Goal: Use online tool/utility: Utilize a website feature to perform a specific function

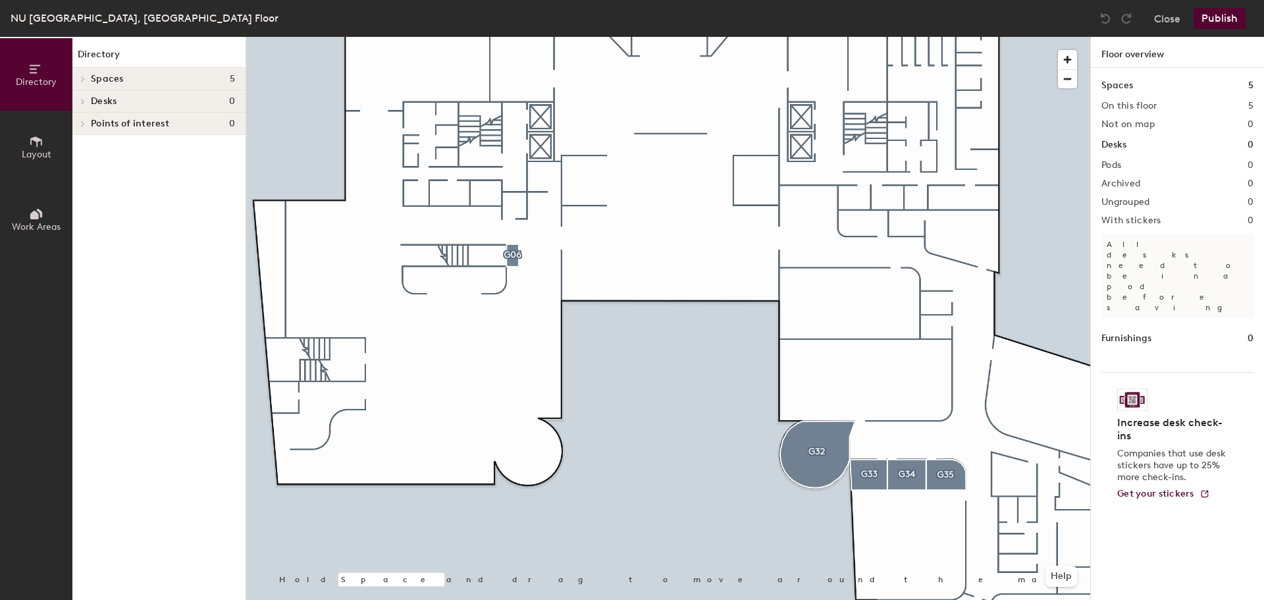
click at [38, 133] on button "Layout" at bounding box center [36, 147] width 72 height 72
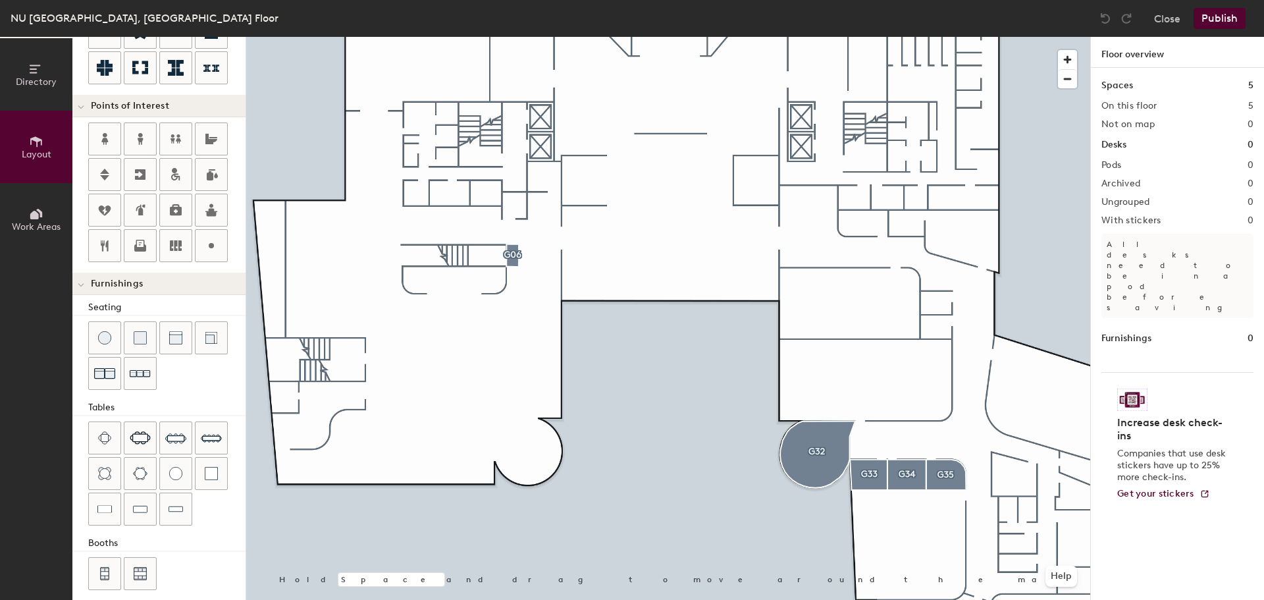
scroll to position [232, 0]
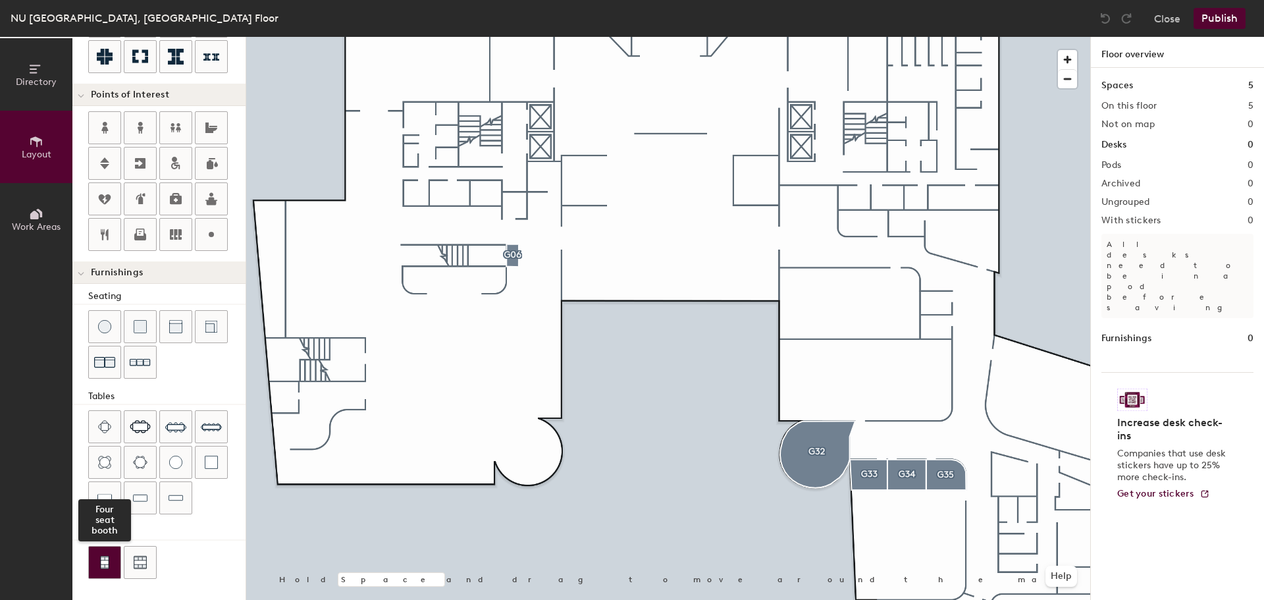
click at [107, 563] on img at bounding box center [105, 561] width 12 height 13
click at [106, 560] on img at bounding box center [105, 561] width 12 height 13
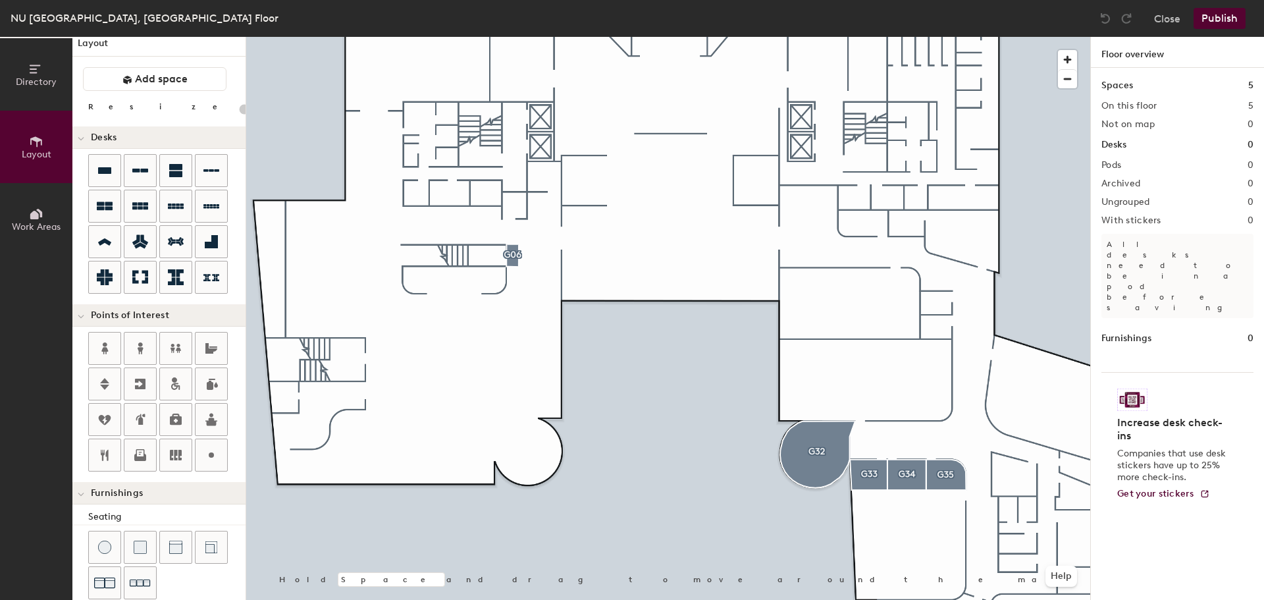
scroll to position [0, 0]
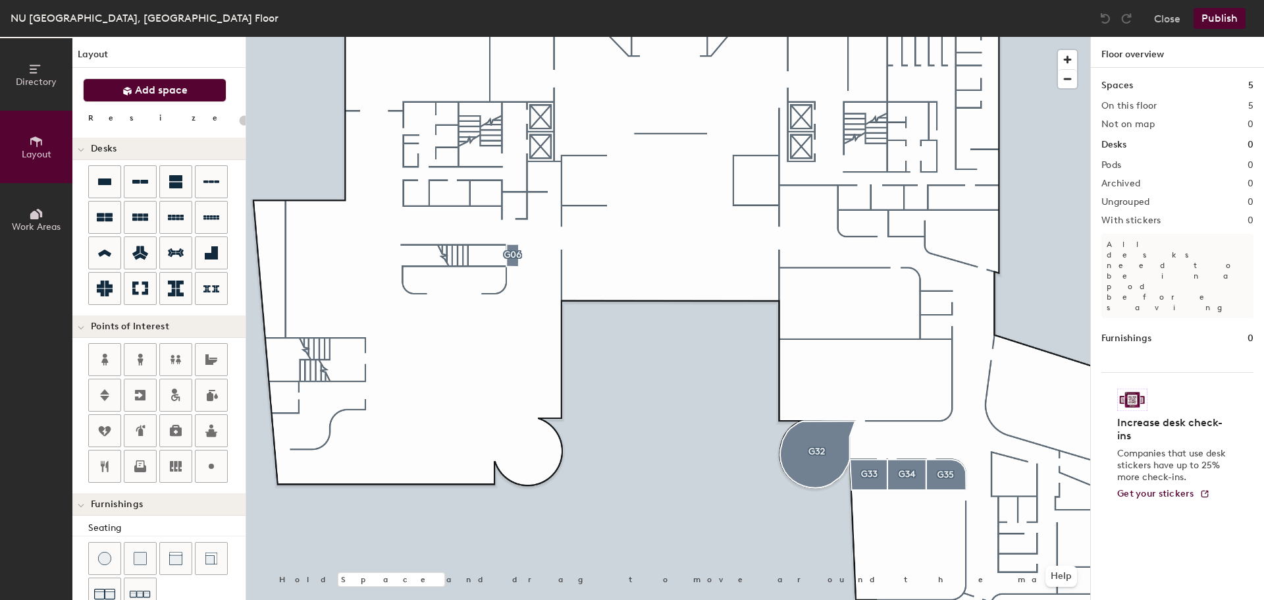
click at [161, 86] on span "Add space" at bounding box center [161, 90] width 53 height 13
click at [175, 88] on span "Add space" at bounding box center [161, 90] width 53 height 13
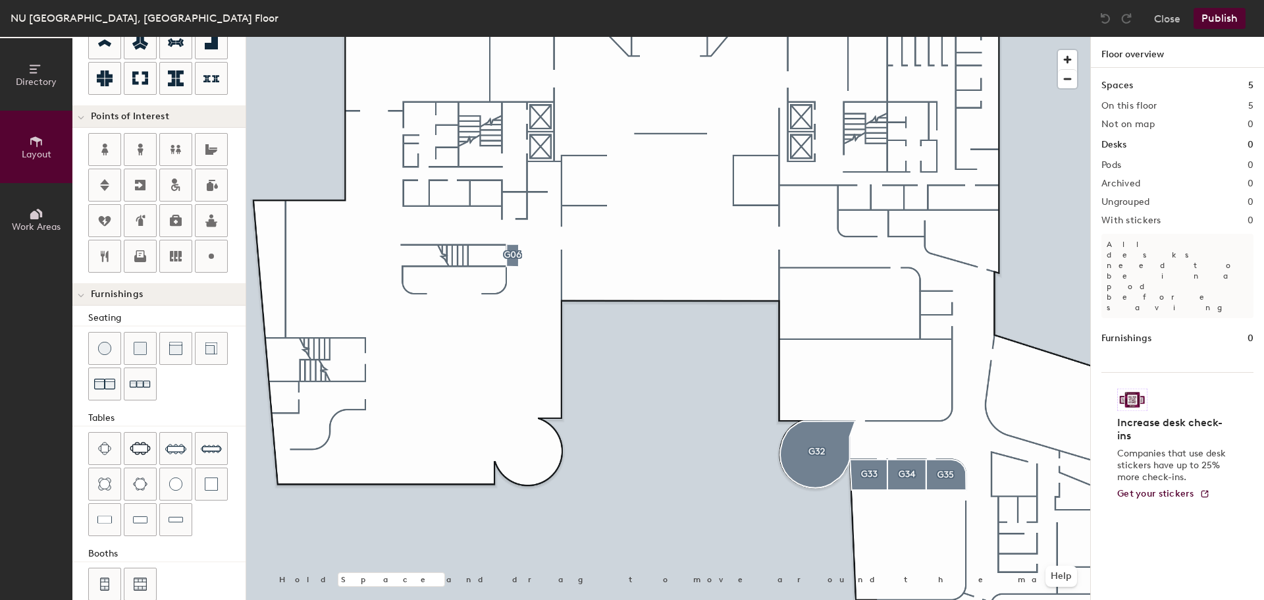
scroll to position [232, 0]
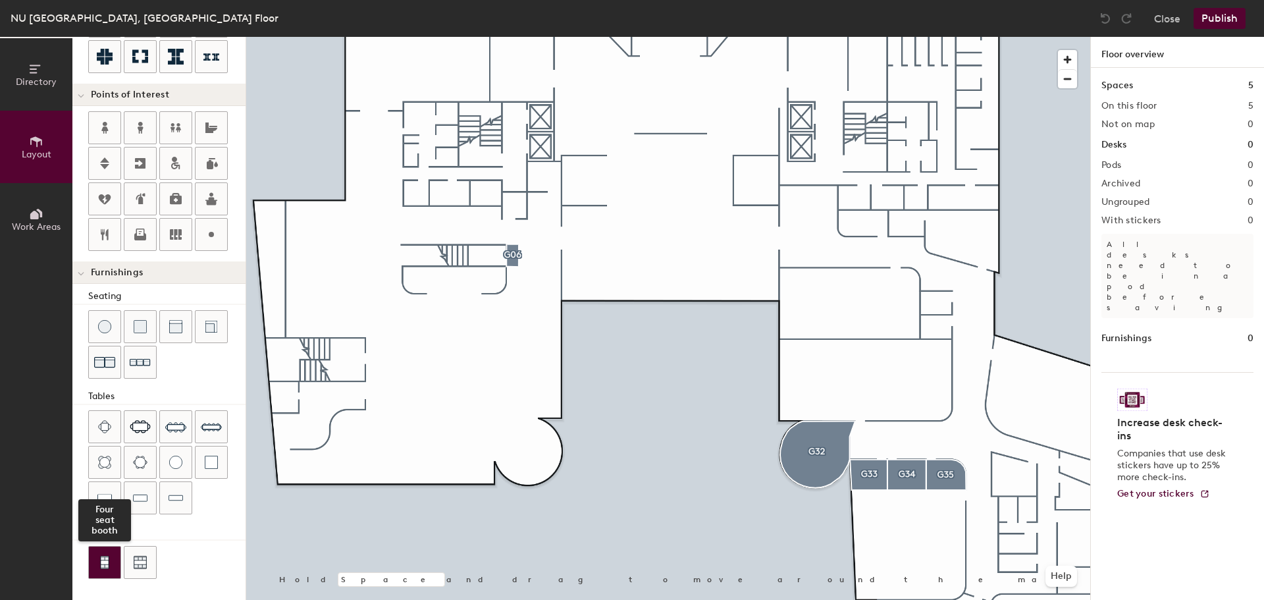
click at [109, 559] on img at bounding box center [105, 561] width 12 height 13
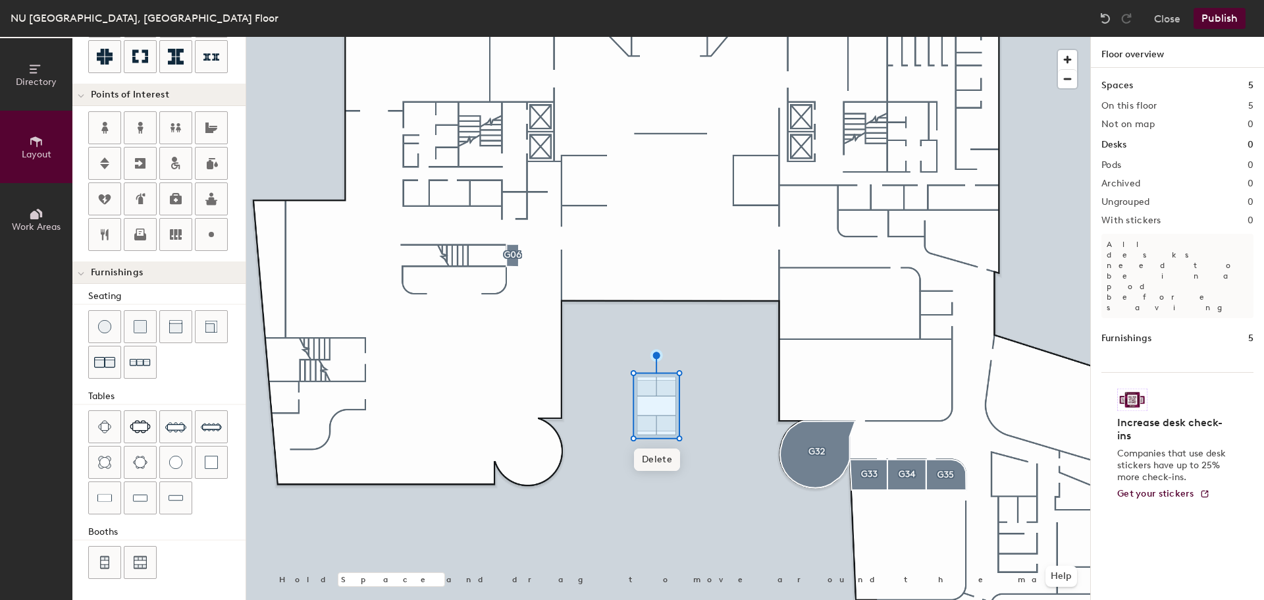
click at [665, 461] on span "Delete" at bounding box center [657, 459] width 46 height 22
click at [110, 365] on img at bounding box center [104, 361] width 21 height 21
click at [942, 313] on span "Delete" at bounding box center [939, 314] width 46 height 22
click at [140, 328] on img at bounding box center [140, 326] width 13 height 13
click at [140, 330] on img at bounding box center [140, 326] width 13 height 13
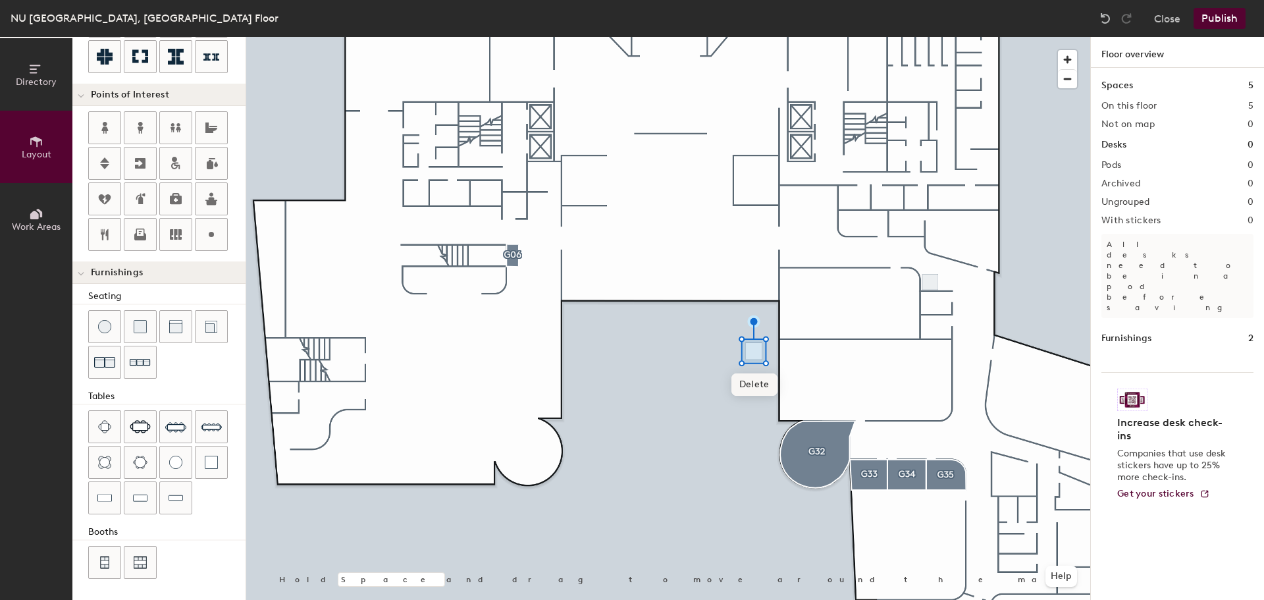
click at [752, 384] on span "Delete" at bounding box center [754, 384] width 46 height 22
click at [936, 310] on span "Delete" at bounding box center [931, 314] width 46 height 22
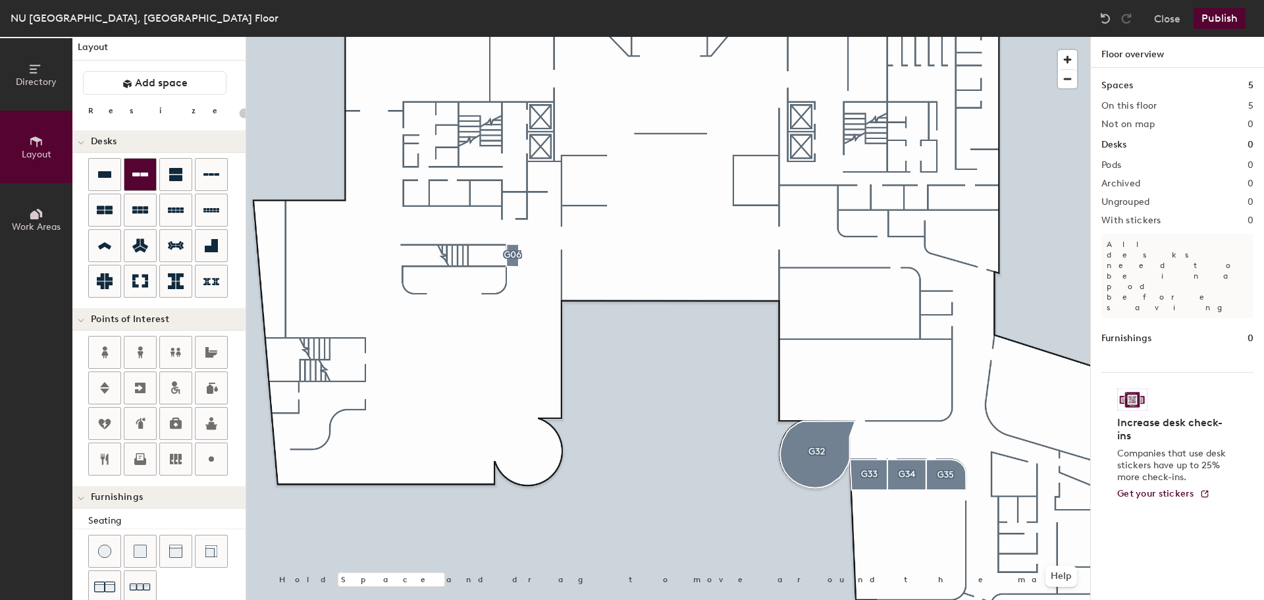
scroll to position [0, 0]
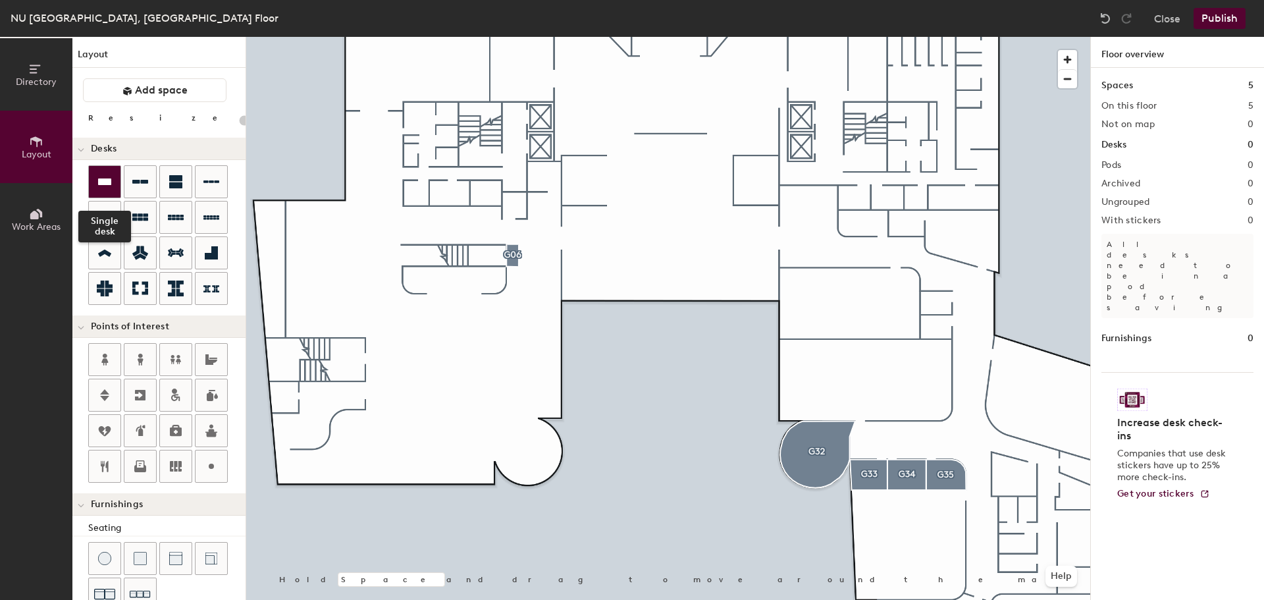
click at [103, 183] on icon at bounding box center [104, 181] width 13 height 7
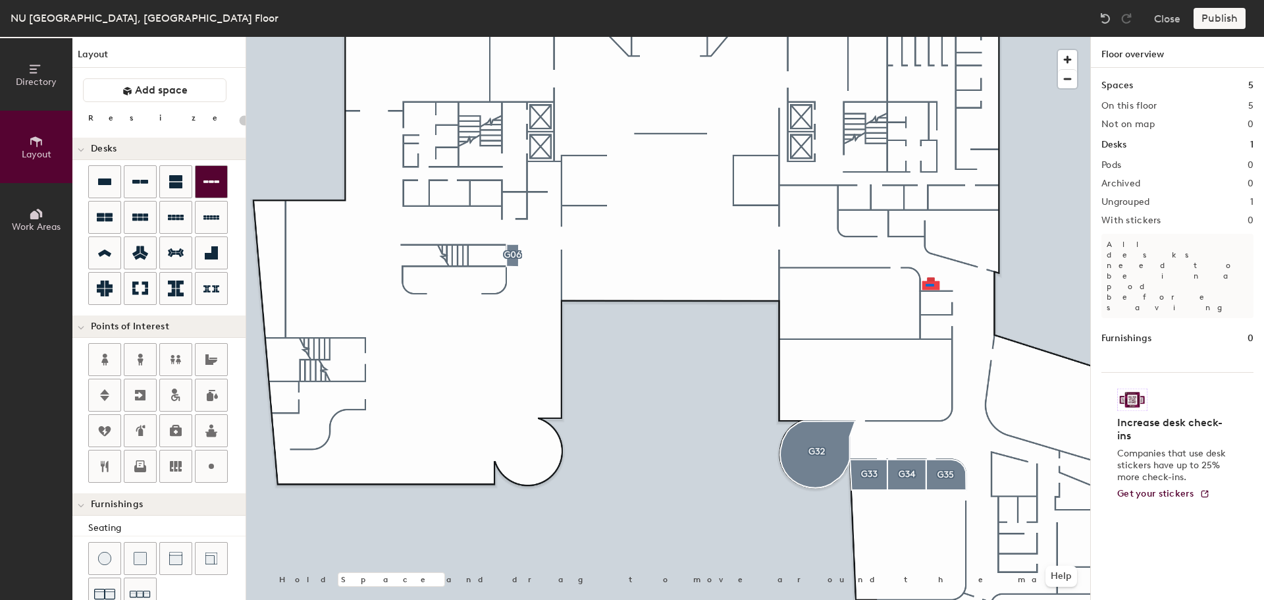
click at [925, 37] on div at bounding box center [668, 37] width 844 height 0
click at [110, 184] on icon at bounding box center [104, 181] width 13 height 7
type input "80"
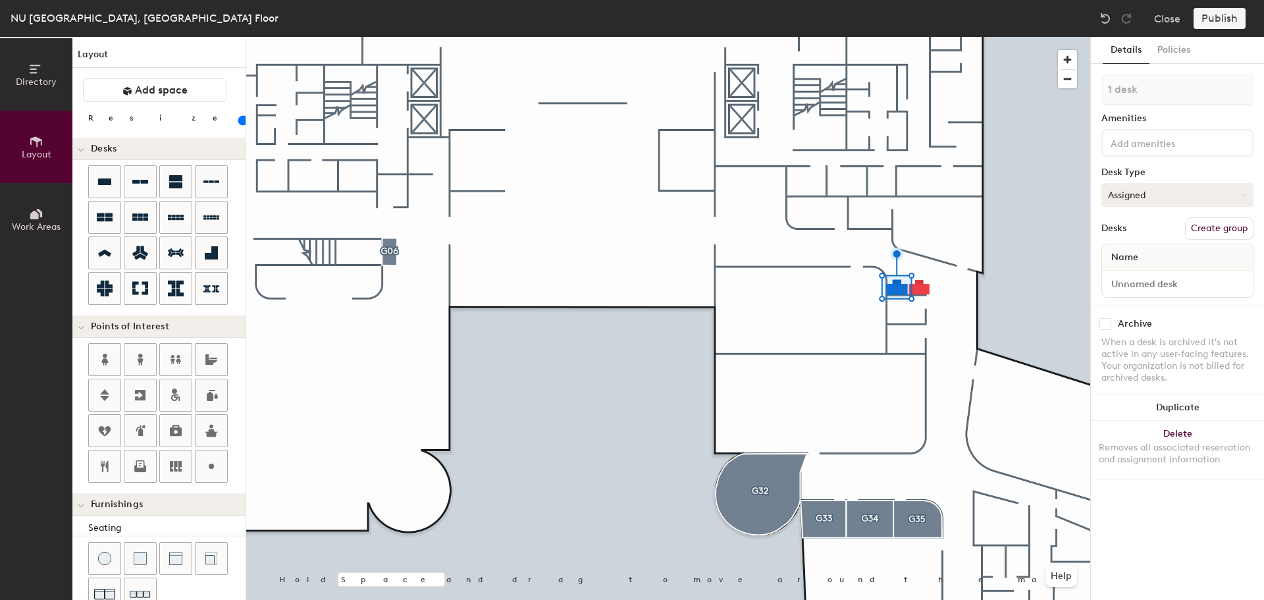
click at [1146, 193] on button "Assigned" at bounding box center [1177, 195] width 152 height 24
click at [1121, 254] on div "Hot" at bounding box center [1168, 255] width 132 height 20
click at [1158, 285] on input at bounding box center [1176, 283] width 145 height 18
type input "G20A"
click at [1133, 284] on input at bounding box center [1176, 283] width 145 height 18
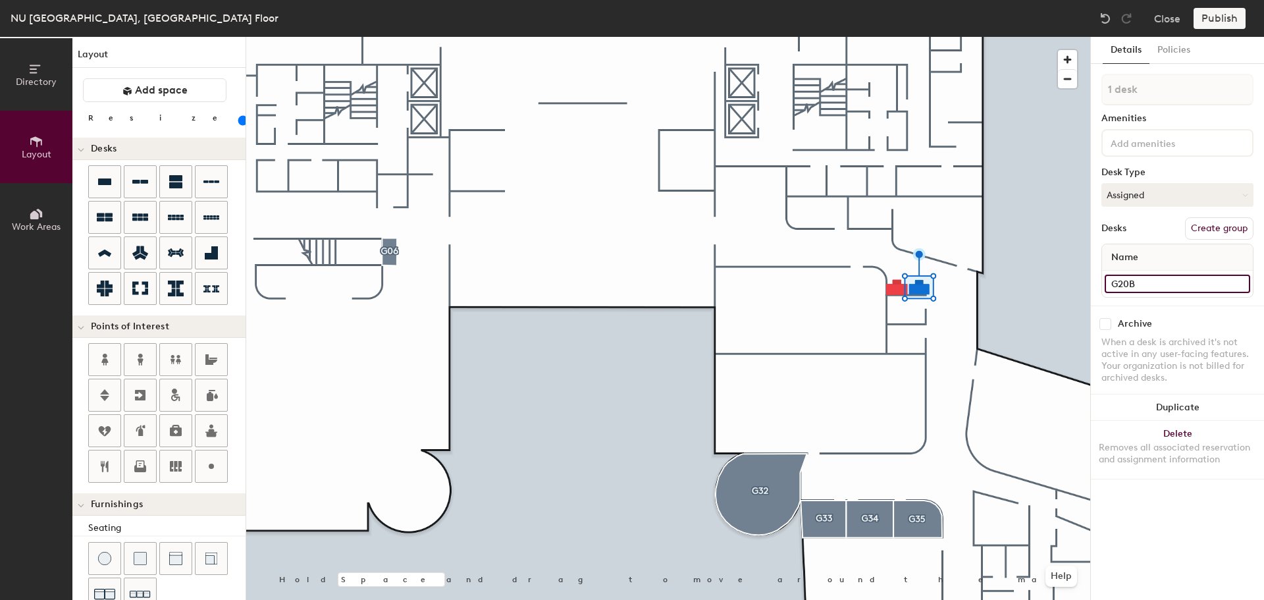
type input "G20B"
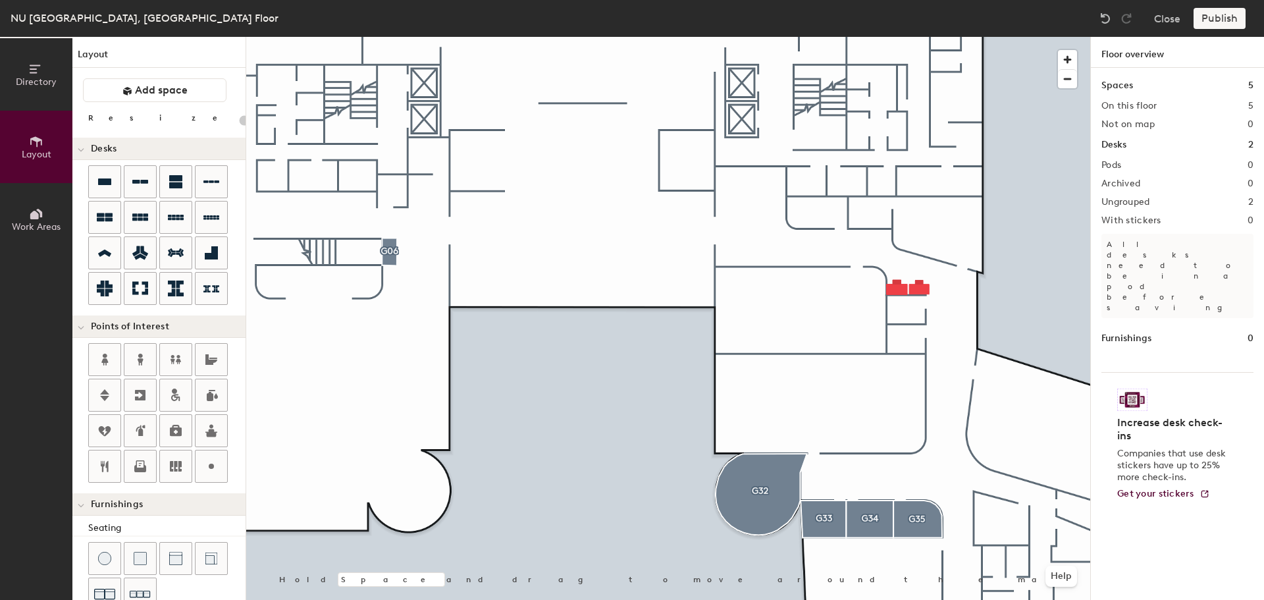
click at [825, 37] on div at bounding box center [668, 37] width 844 height 0
type input "80"
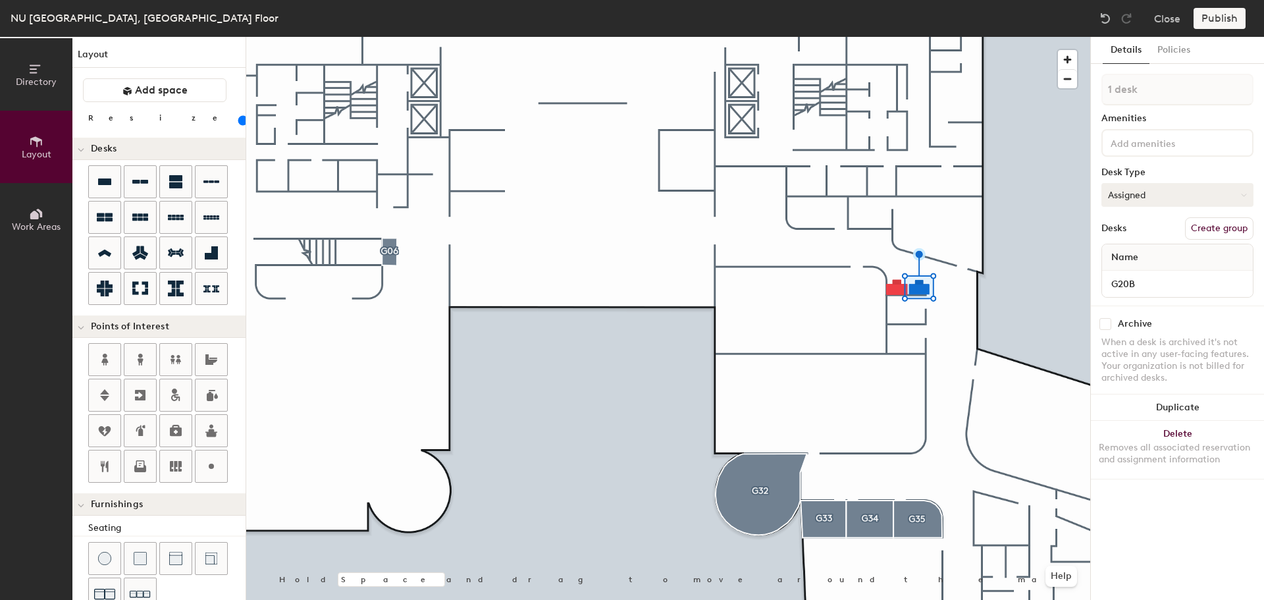
click at [1135, 200] on button "Assigned" at bounding box center [1177, 195] width 152 height 24
click at [1137, 250] on div "Hot" at bounding box center [1168, 255] width 132 height 20
click at [1166, 17] on button "Close" at bounding box center [1167, 18] width 26 height 21
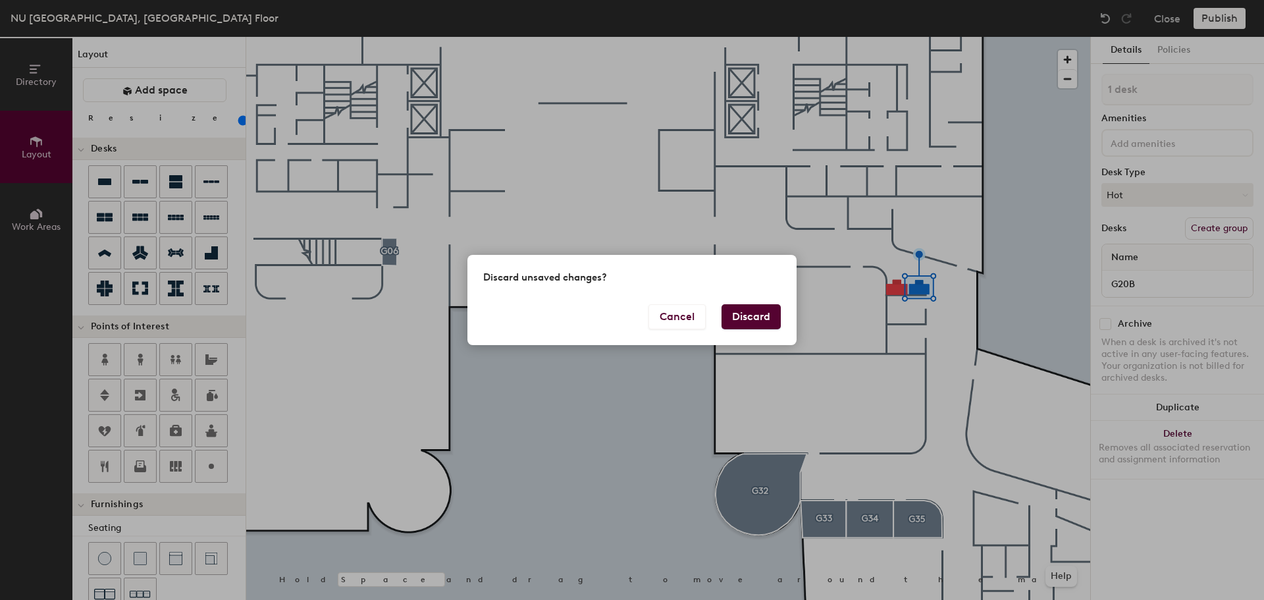
click at [746, 313] on button "Discard" at bounding box center [750, 316] width 59 height 25
